Goal: Task Accomplishment & Management: Use online tool/utility

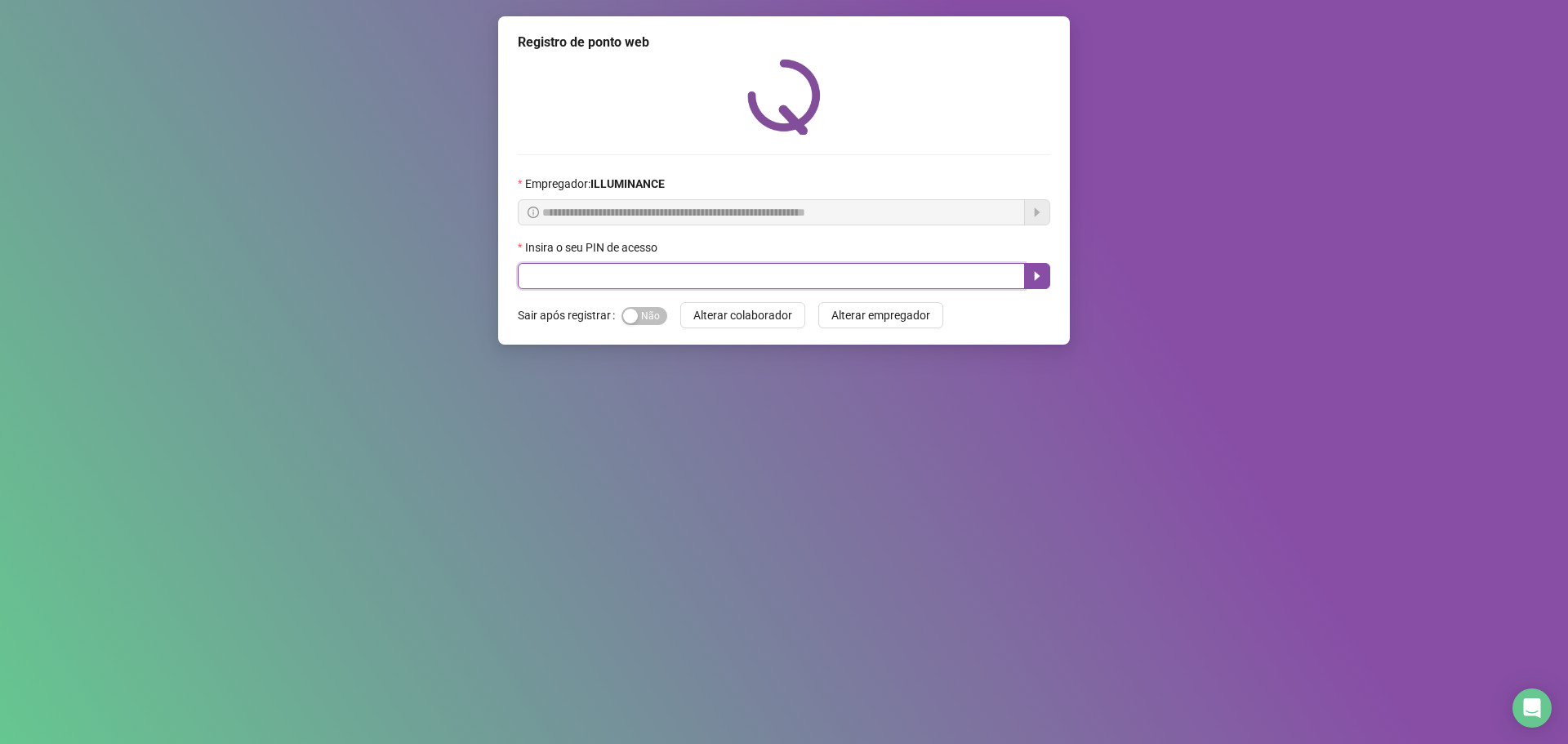
click at [688, 274] on input "text" at bounding box center [770, 276] width 507 height 26
type input "****"
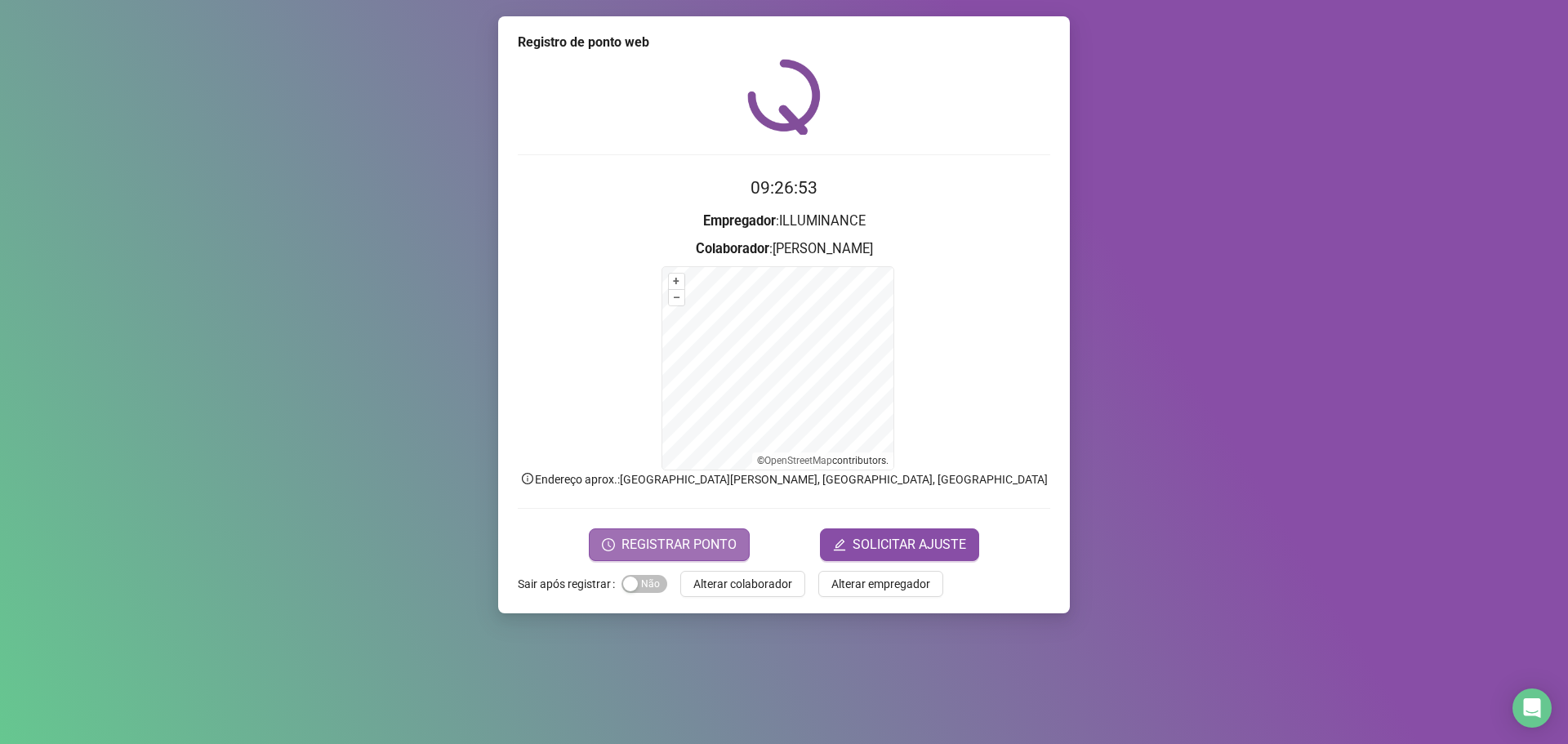
click at [705, 537] on span "REGISTRAR PONTO" at bounding box center [679, 545] width 115 height 20
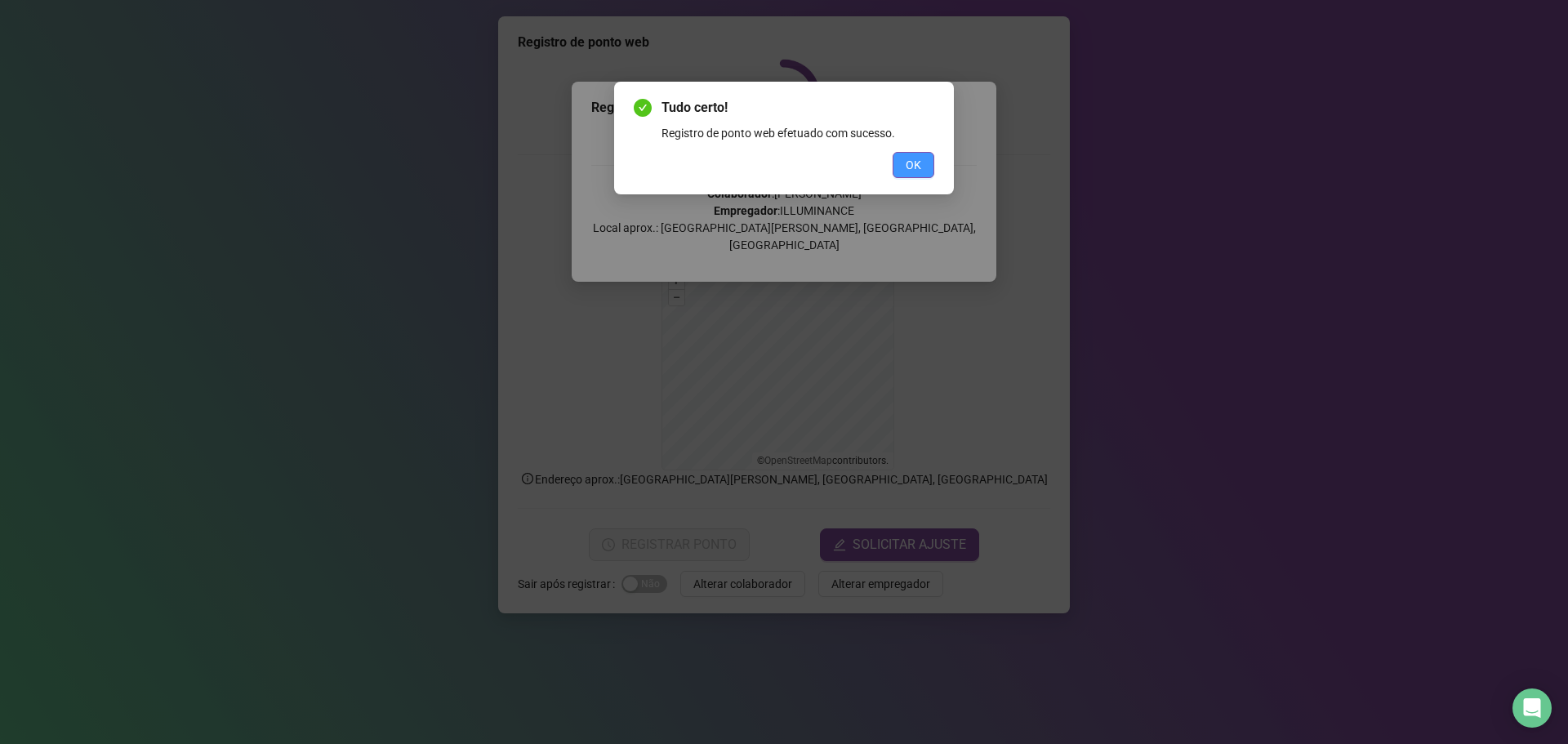
click at [904, 176] on button "OK" at bounding box center [913, 165] width 41 height 26
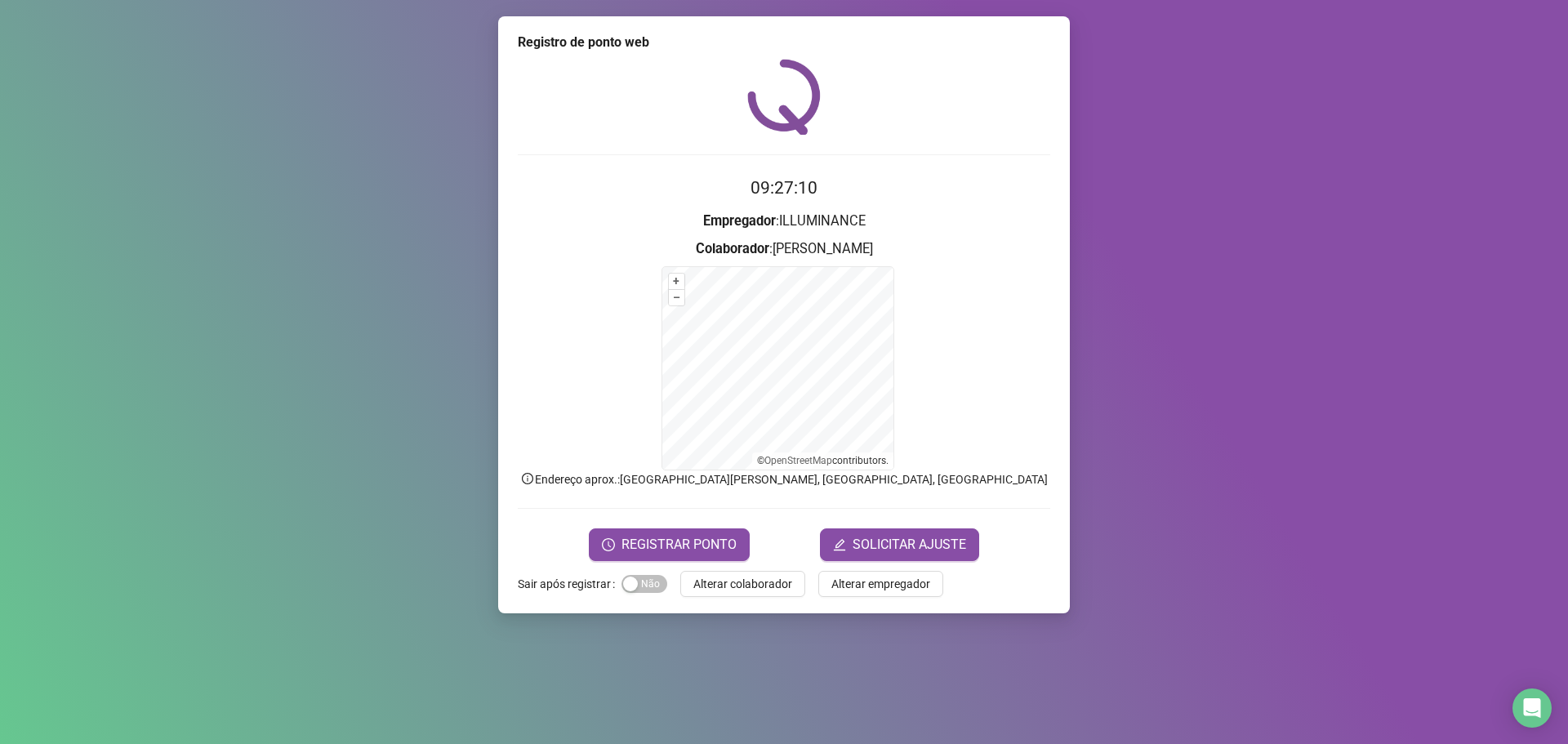
click at [982, 419] on form "+ – ⇧ › © OpenStreetMap contributors." at bounding box center [784, 368] width 532 height 204
click at [564, 364] on form "+ – ⇧ › © OpenStreetMap contributors." at bounding box center [784, 368] width 532 height 204
click at [648, 368] on form "+ – ⇧ › © OpenStreetMap contributors." at bounding box center [784, 368] width 532 height 204
